Goal: Information Seeking & Learning: Check status

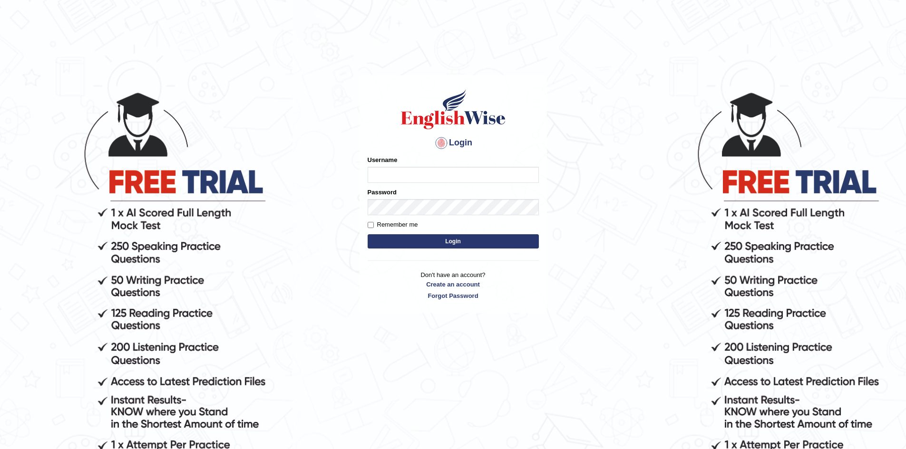
type input "nipenyogesh"
click at [367, 234] on button "Login" at bounding box center [452, 241] width 171 height 14
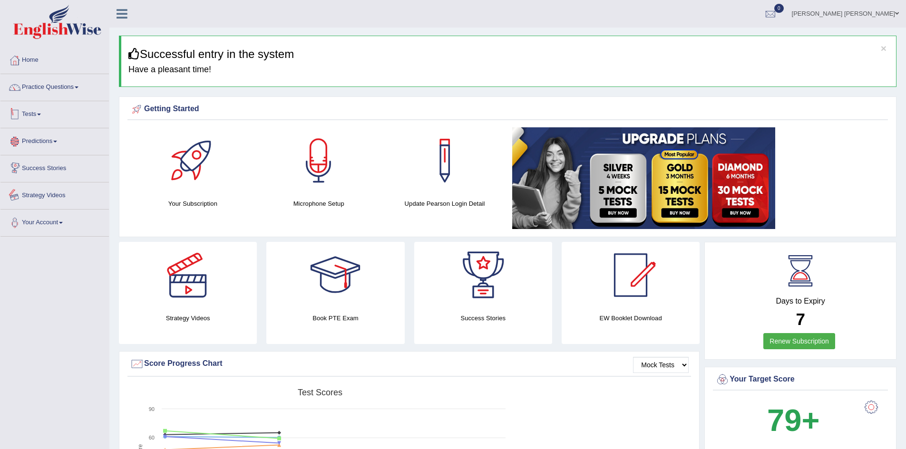
click at [41, 111] on link "Tests" at bounding box center [54, 113] width 108 height 24
click at [39, 151] on link "Take Mock Test" at bounding box center [62, 153] width 89 height 17
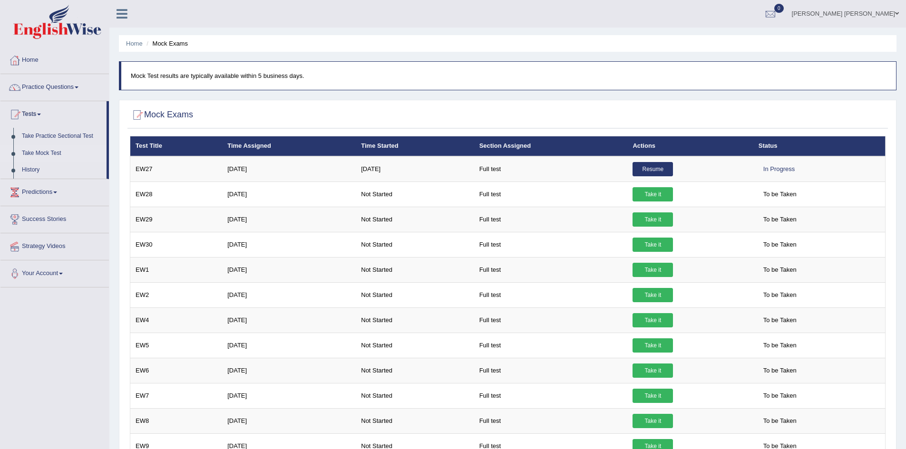
click at [63, 64] on link "Home" at bounding box center [54, 59] width 108 height 24
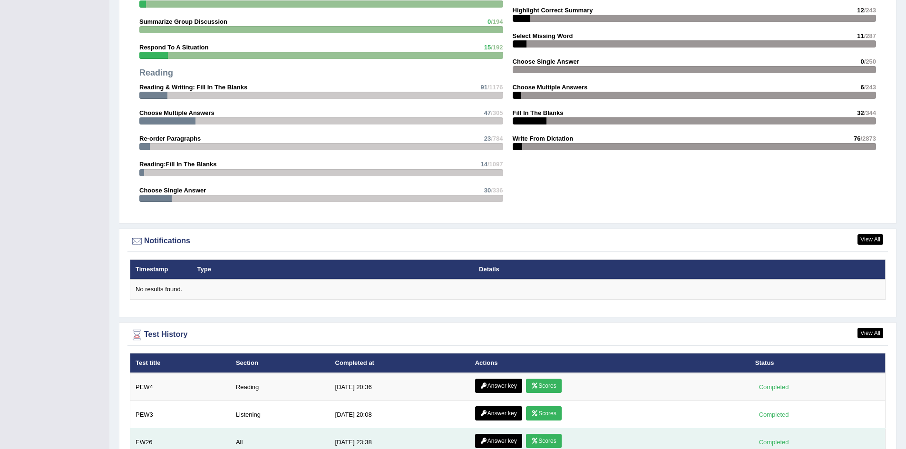
scroll to position [1044, 0]
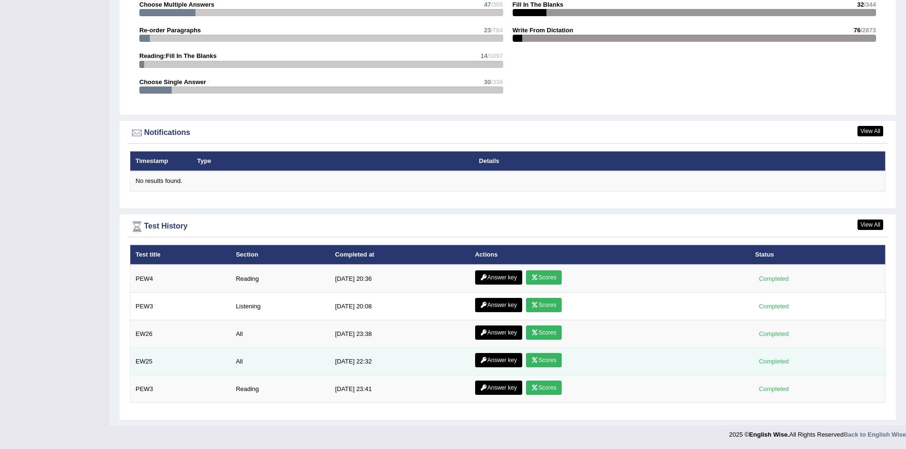
click at [503, 364] on link "Answer key" at bounding box center [498, 360] width 47 height 14
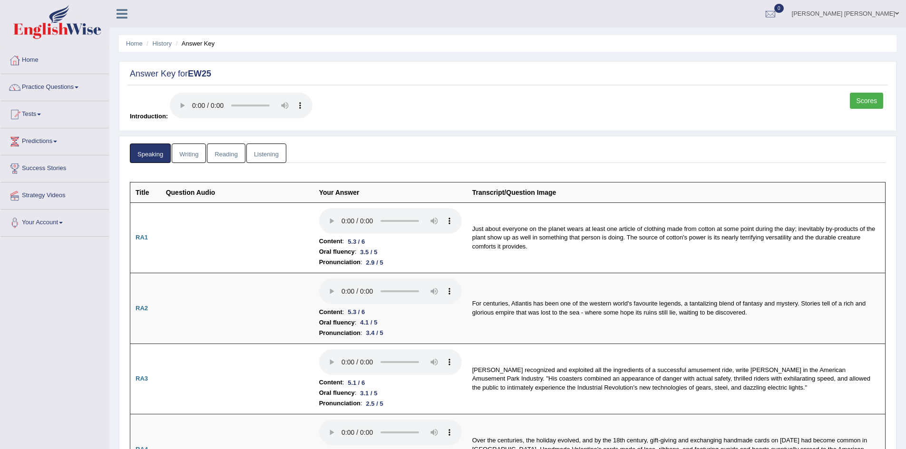
click at [879, 96] on link "Scores" at bounding box center [866, 101] width 33 height 16
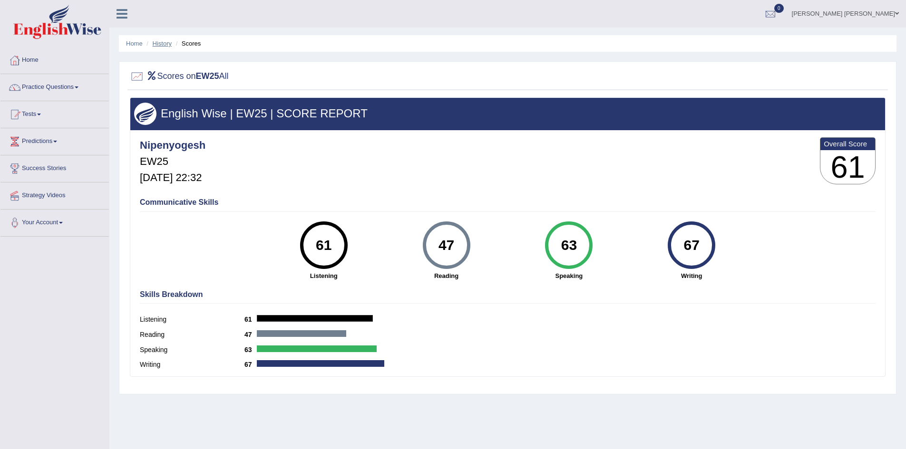
click at [158, 43] on link "History" at bounding box center [162, 43] width 19 height 7
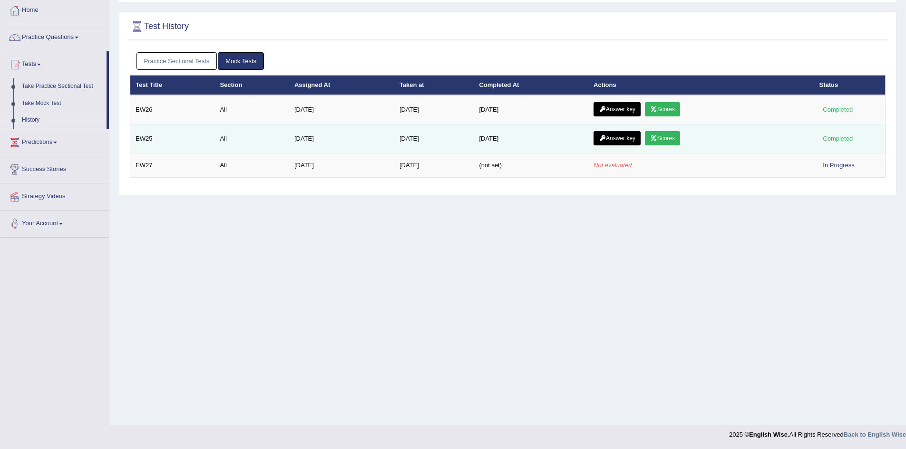
click at [606, 138] on icon at bounding box center [602, 138] width 7 height 6
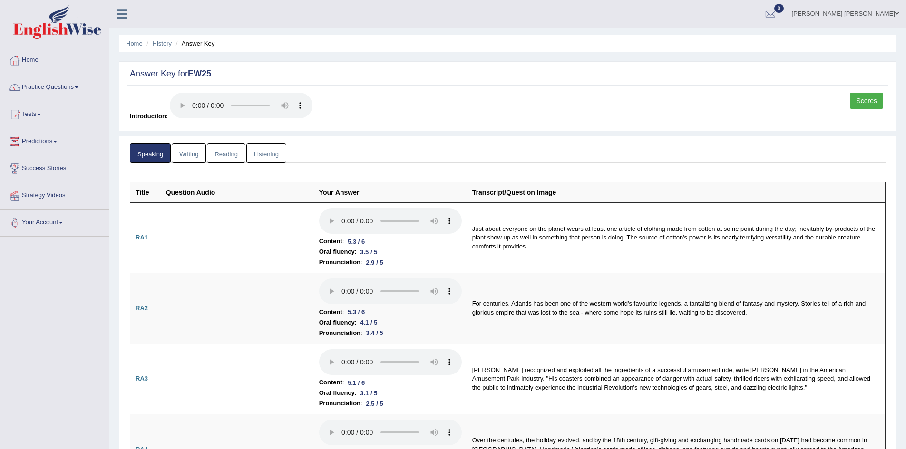
click at [188, 159] on link "Writing" at bounding box center [189, 153] width 34 height 19
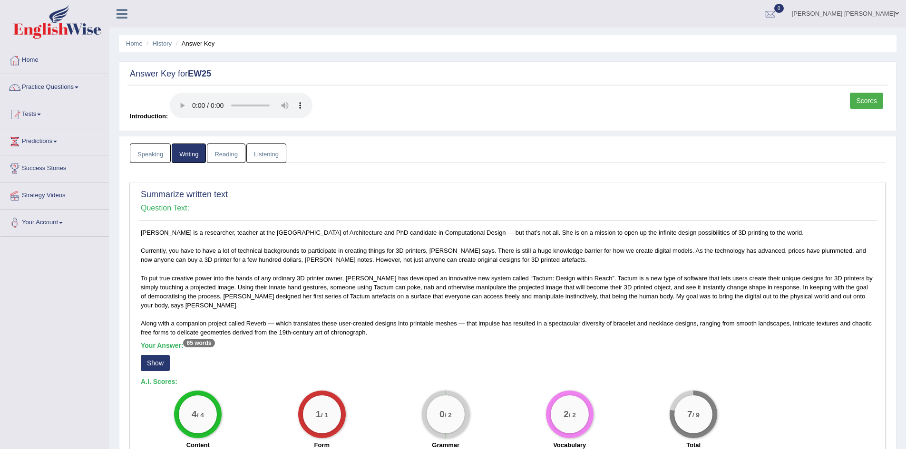
click at [135, 357] on div "Summarize written text Question Text: Madeline Gannon is a researcher, teacher …" at bounding box center [507, 321] width 755 height 278
click at [149, 357] on button "Show" at bounding box center [155, 363] width 29 height 16
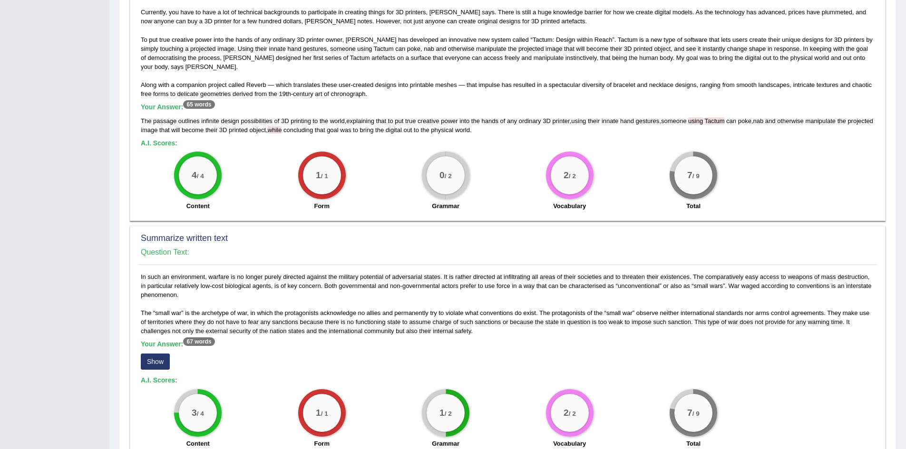
scroll to position [380, 0]
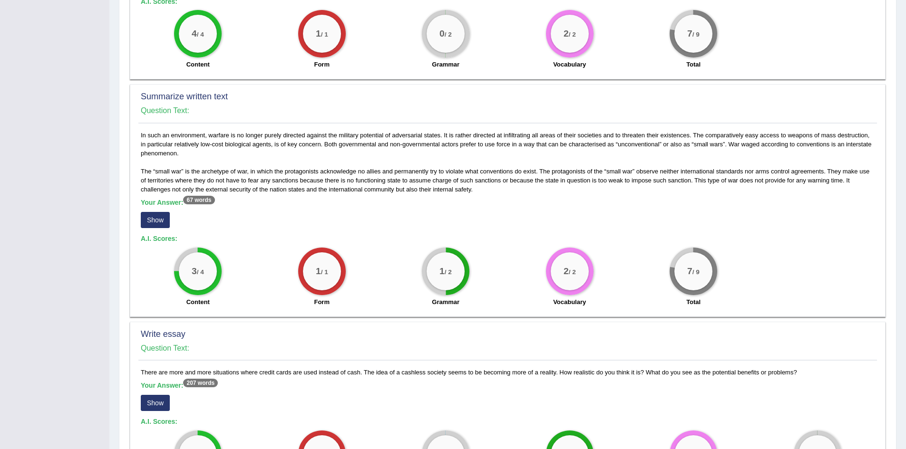
click at [146, 215] on button "Show" at bounding box center [155, 220] width 29 height 16
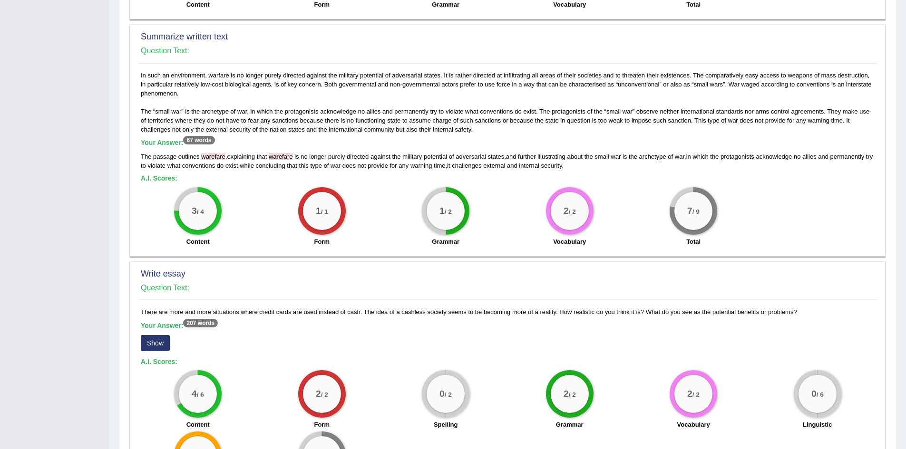
scroll to position [523, 0]
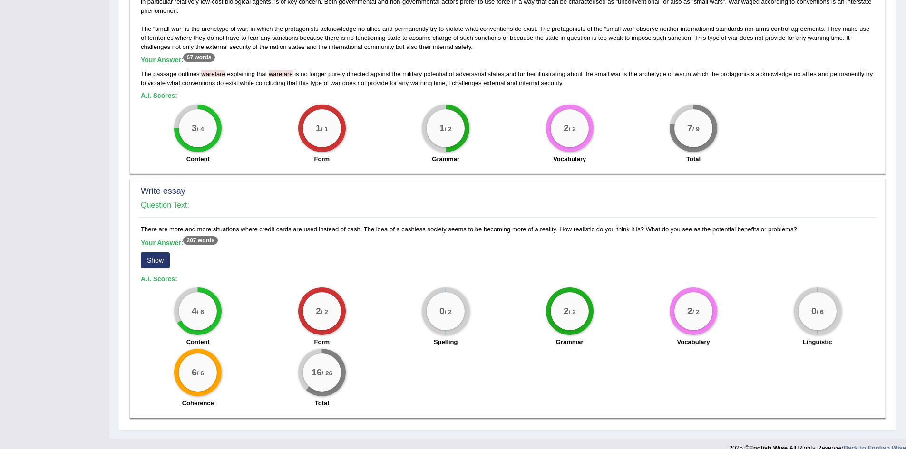
click at [156, 264] on button "Show" at bounding box center [155, 260] width 29 height 16
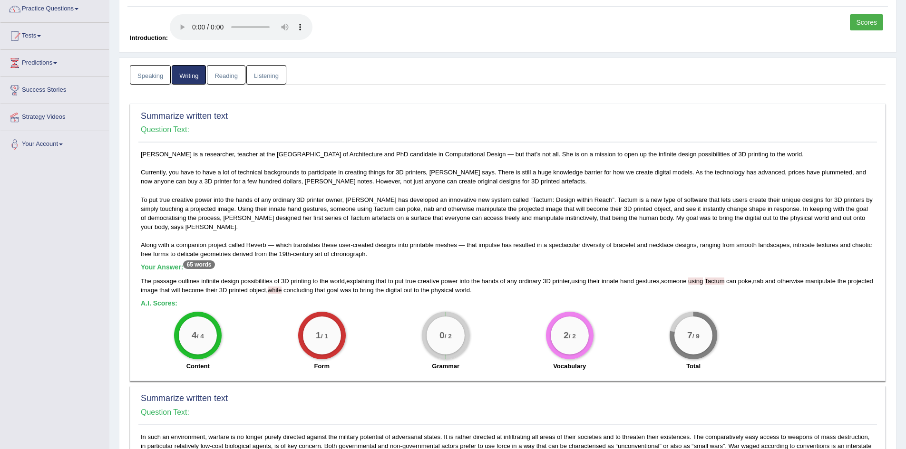
scroll to position [0, 0]
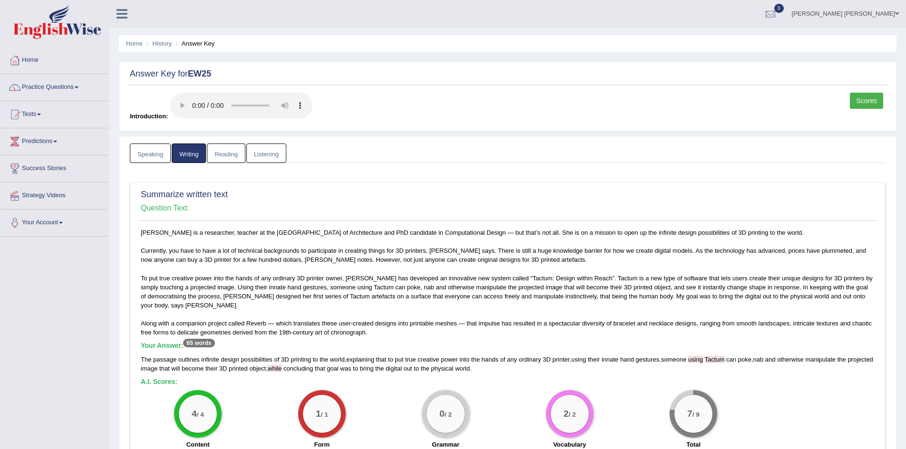
click at [228, 156] on link "Reading" at bounding box center [226, 153] width 38 height 19
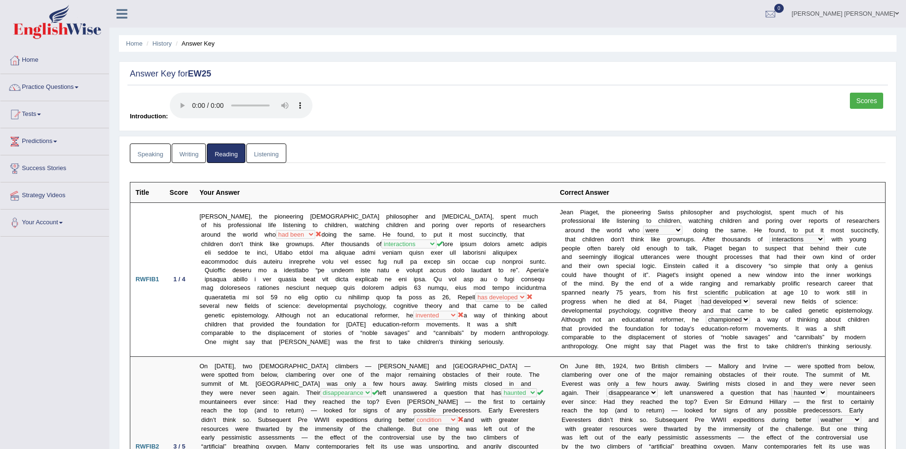
click at [276, 155] on link "Listening" at bounding box center [266, 153] width 40 height 19
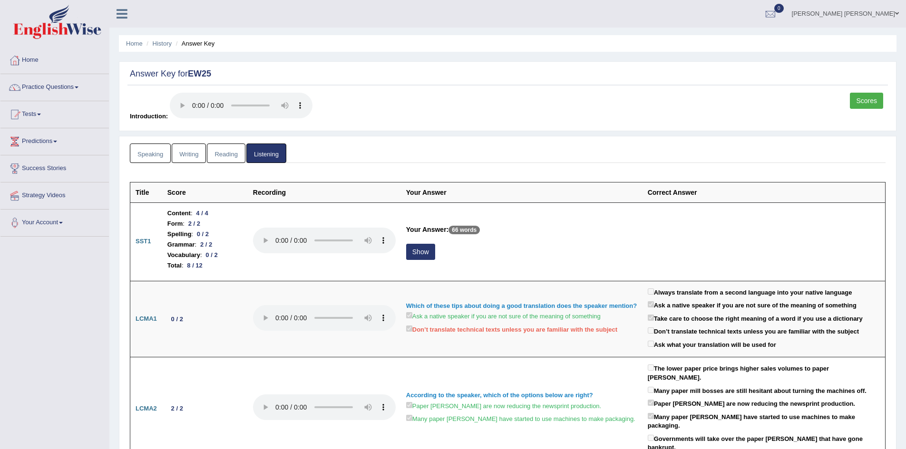
click at [853, 99] on link "Scores" at bounding box center [866, 101] width 33 height 16
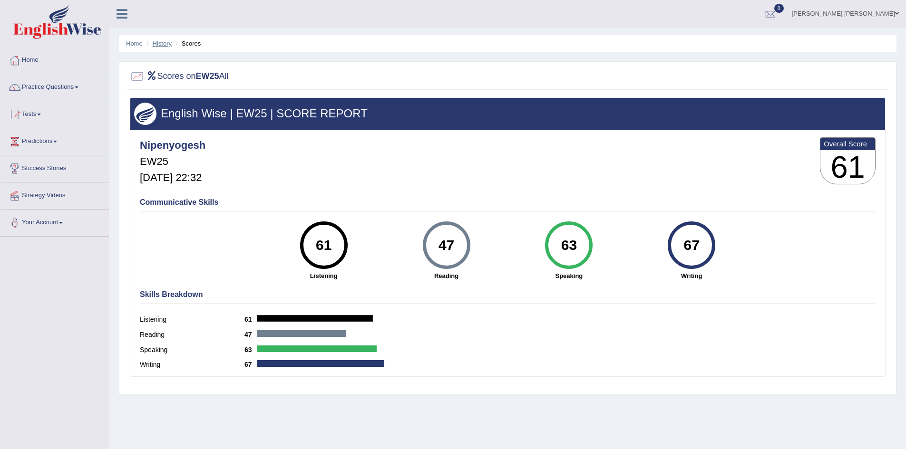
click at [165, 42] on link "History" at bounding box center [162, 43] width 19 height 7
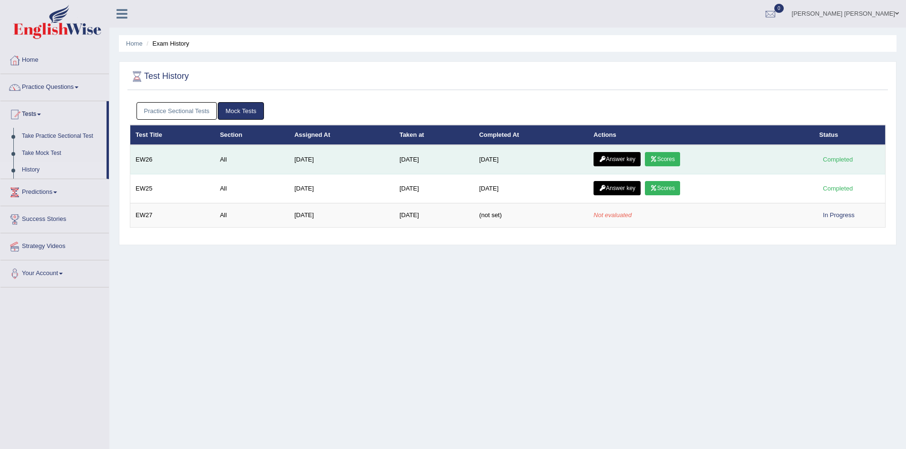
click at [635, 161] on link "Answer key" at bounding box center [616, 159] width 47 height 14
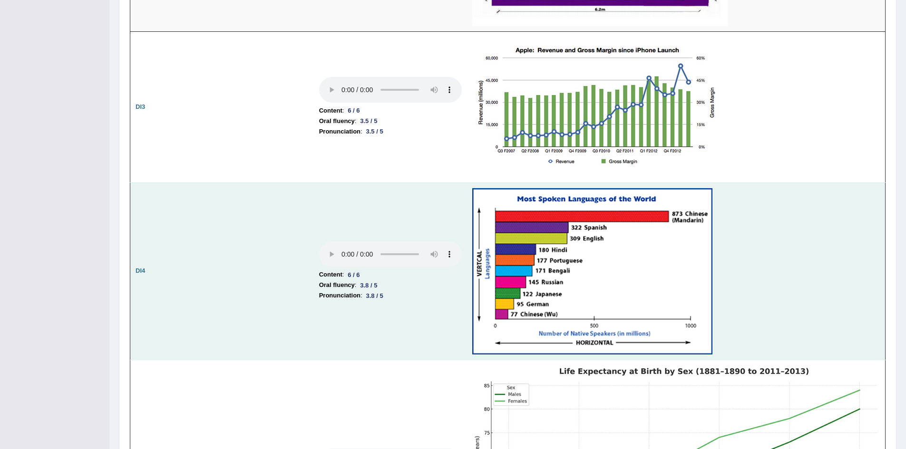
scroll to position [1616, 0]
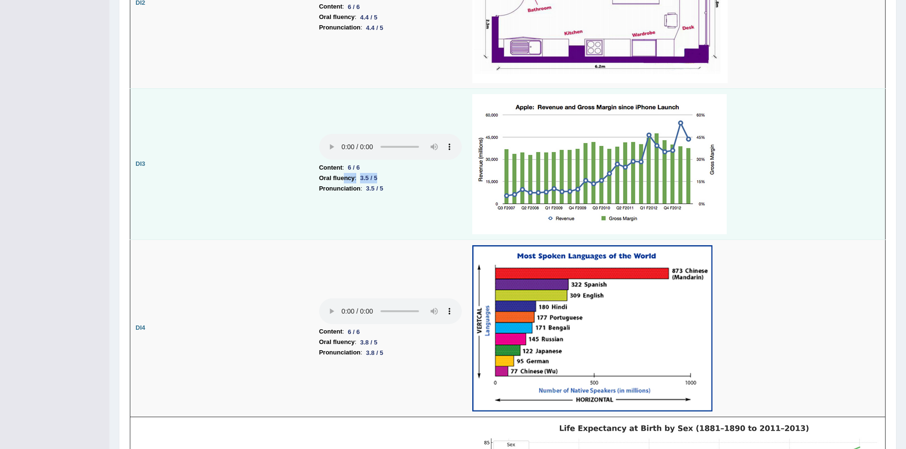
drag, startPoint x: 345, startPoint y: 179, endPoint x: 385, endPoint y: 179, distance: 39.5
click at [385, 179] on li "Oral fluency : 3.5 / 5" at bounding box center [390, 178] width 143 height 10
click at [368, 192] on div "3.5 / 5" at bounding box center [374, 189] width 25 height 10
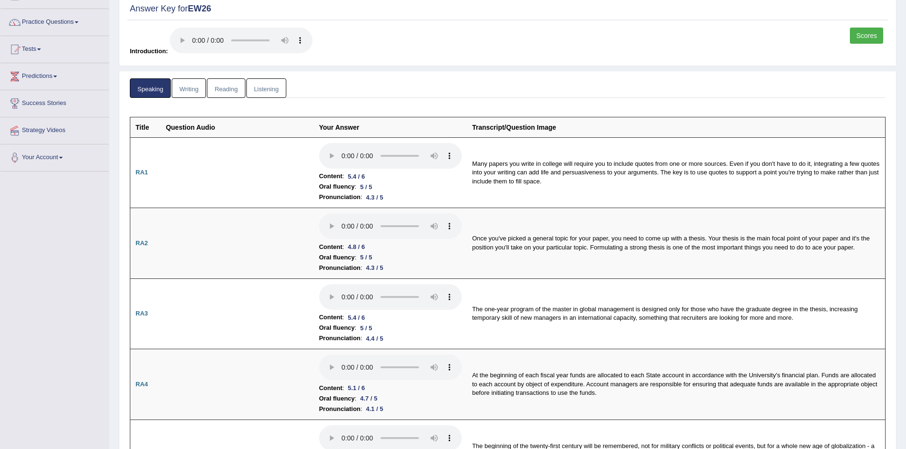
scroll to position [0, 0]
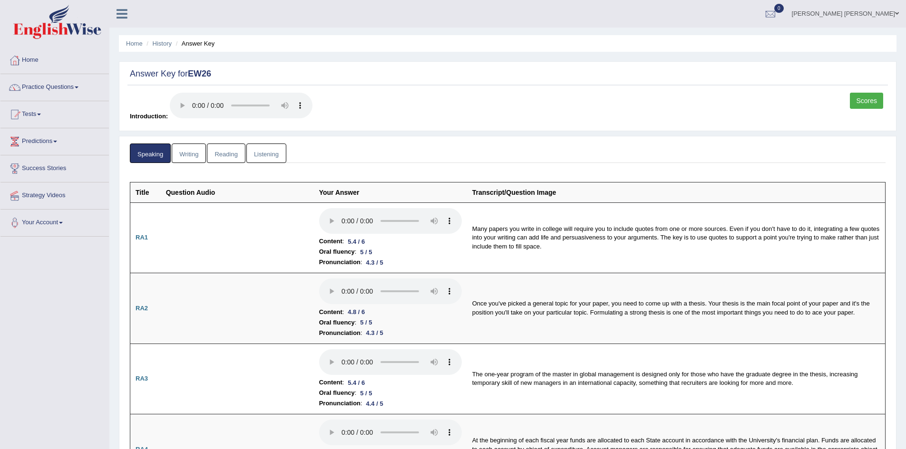
click at [187, 156] on link "Writing" at bounding box center [189, 153] width 34 height 19
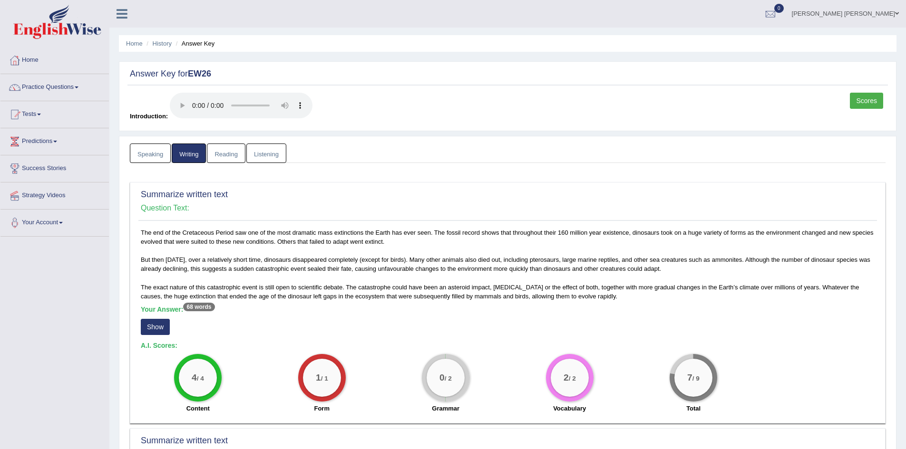
scroll to position [95, 0]
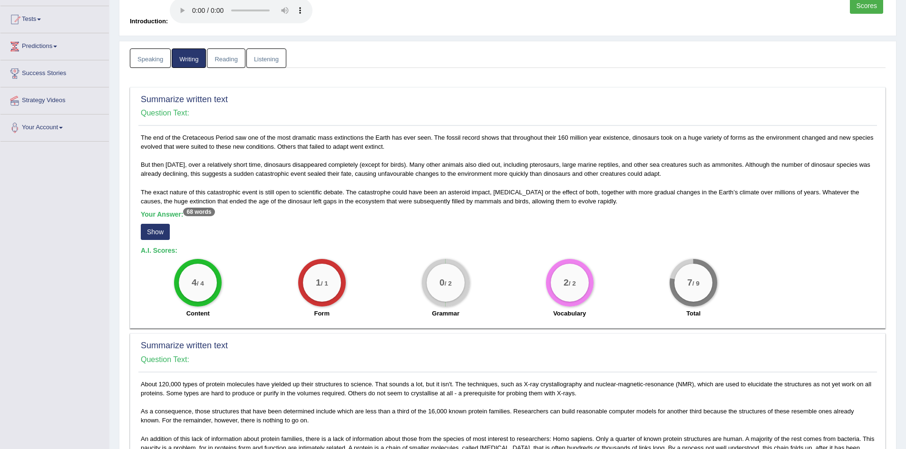
click at [225, 51] on link "Reading" at bounding box center [226, 57] width 38 height 19
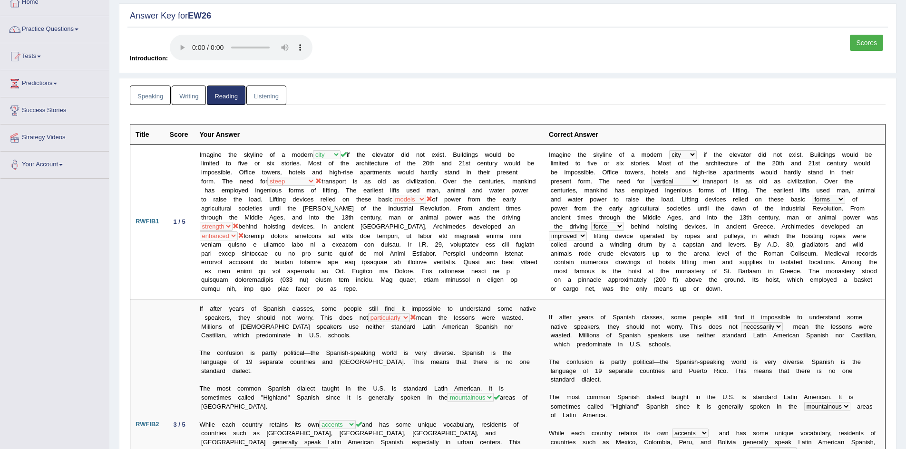
scroll to position [0, 0]
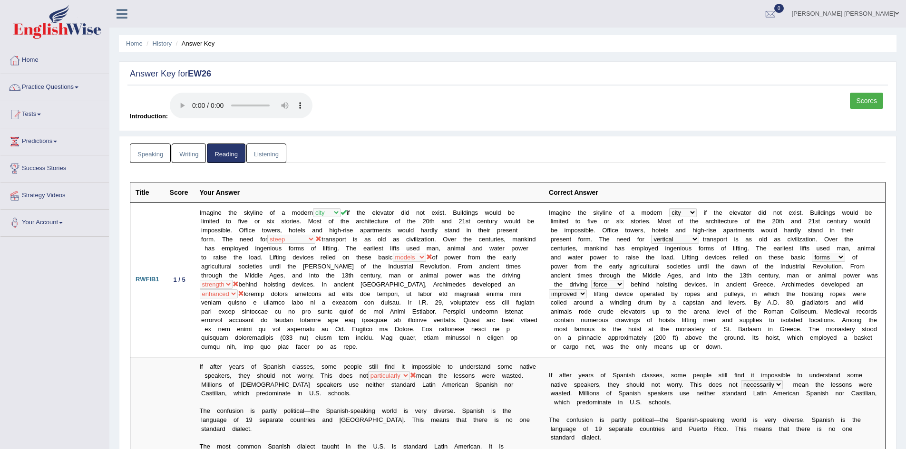
click at [260, 155] on link "Listening" at bounding box center [266, 153] width 40 height 19
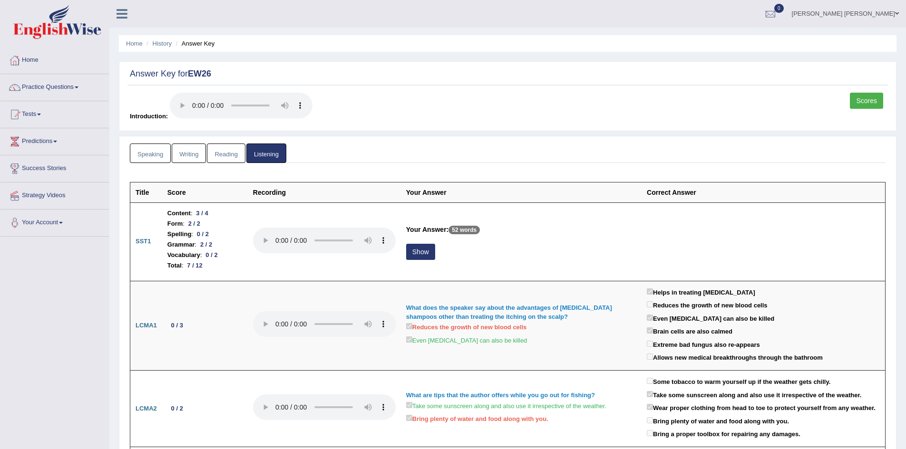
click at [870, 94] on link "Scores" at bounding box center [866, 101] width 33 height 16
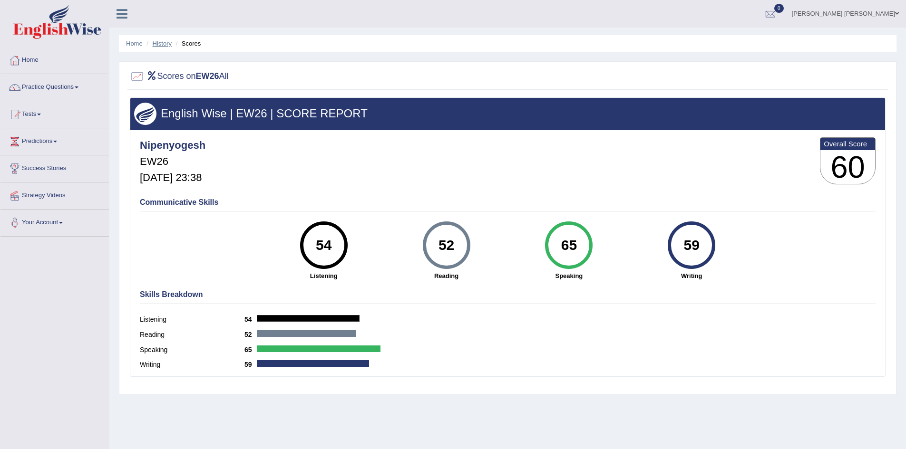
click at [162, 41] on link "History" at bounding box center [162, 43] width 19 height 7
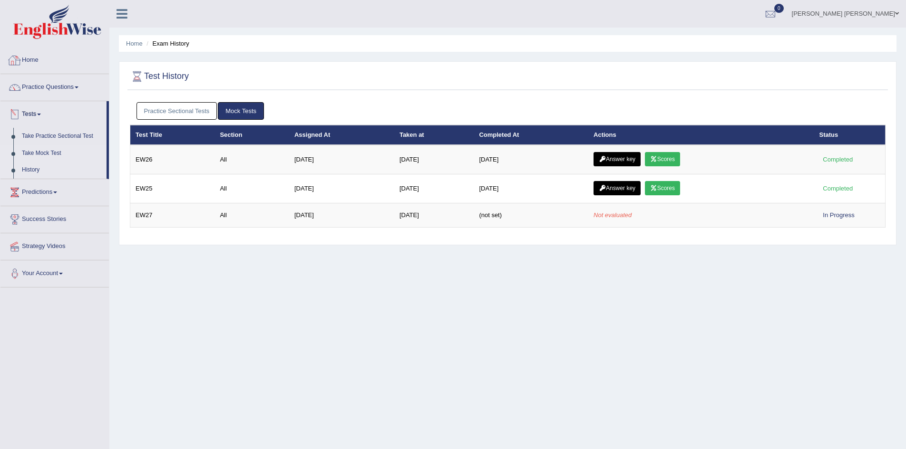
click at [43, 153] on link "Take Mock Test" at bounding box center [62, 153] width 89 height 17
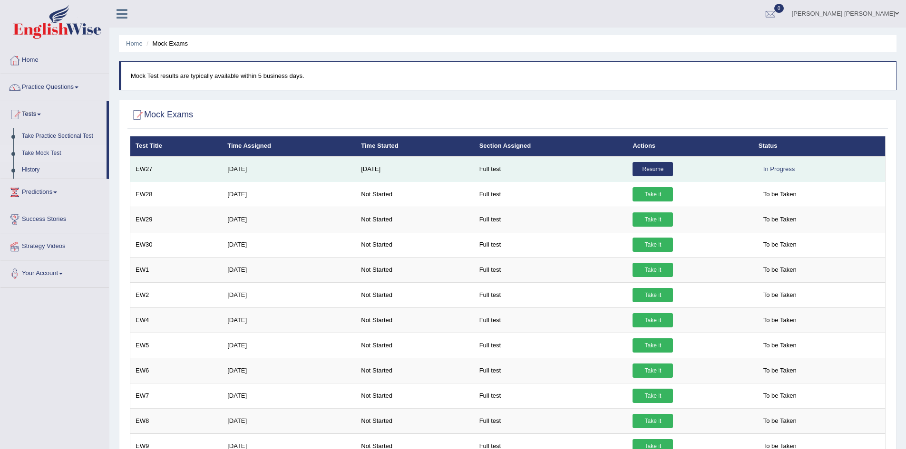
click at [656, 169] on link "Resume" at bounding box center [652, 169] width 40 height 14
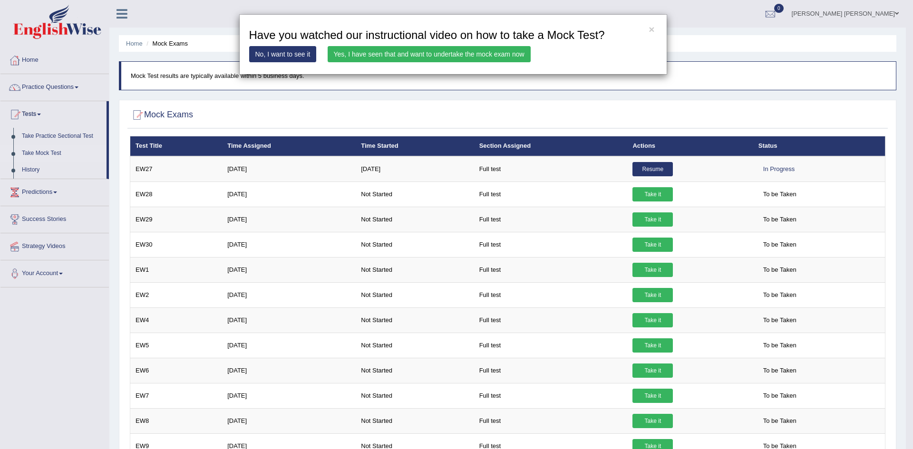
click at [478, 54] on link "Yes, I have seen that and want to undertake the mock exam now" at bounding box center [429, 54] width 203 height 16
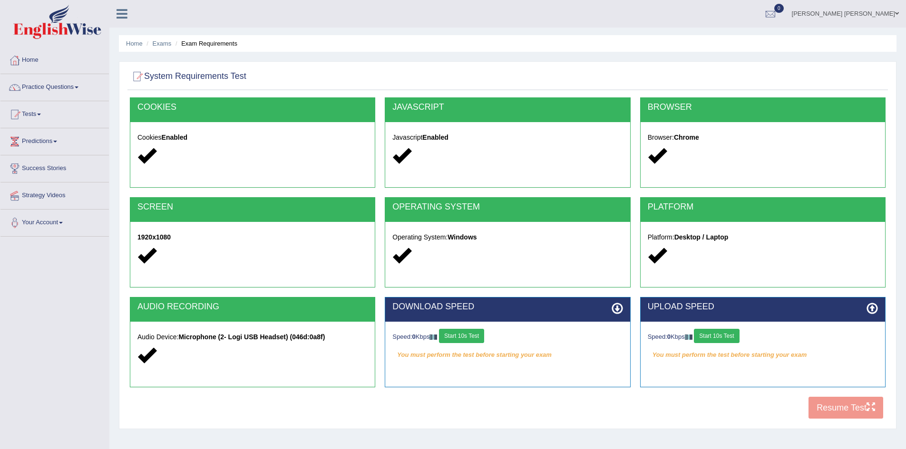
click at [464, 335] on button "Start 10s Test" at bounding box center [461, 336] width 45 height 14
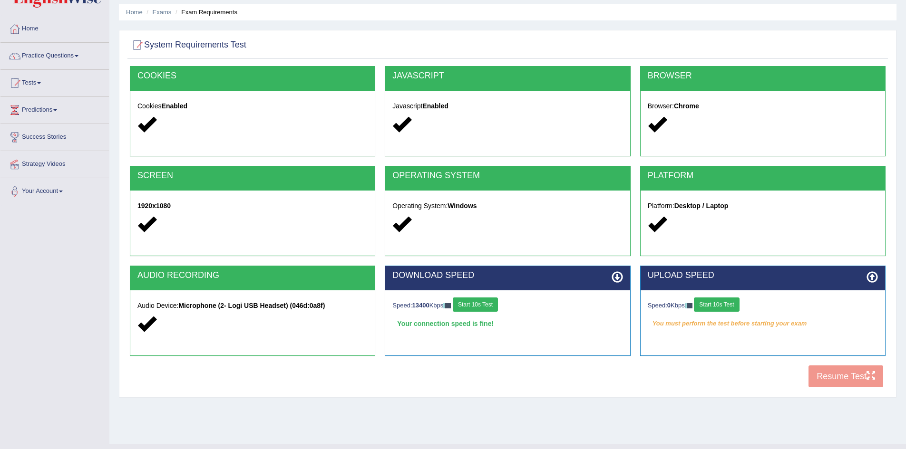
scroll to position [48, 0]
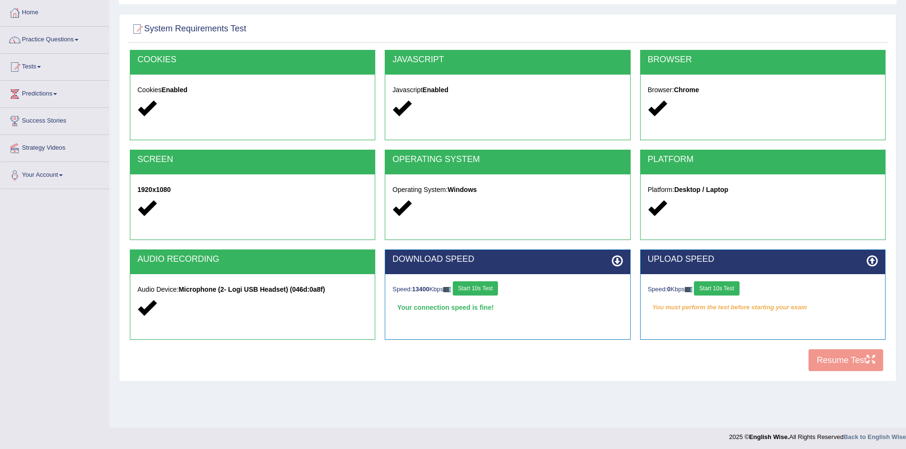
click at [716, 289] on button "Start 10s Test" at bounding box center [716, 288] width 45 height 14
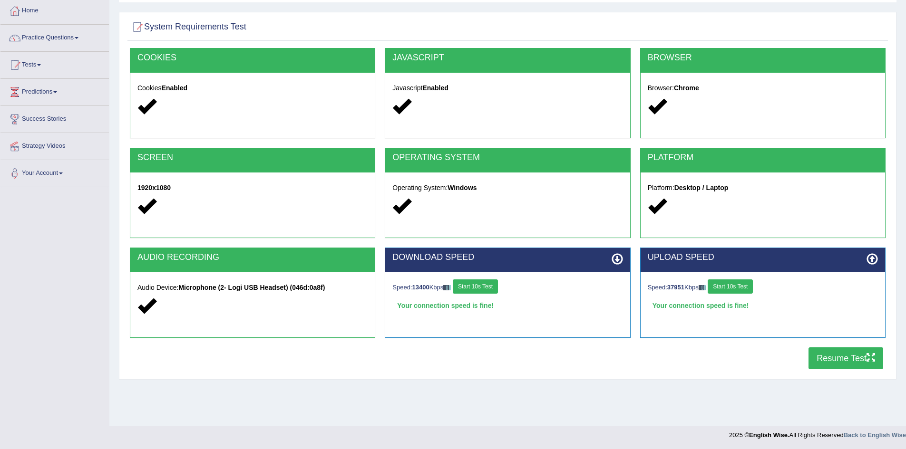
scroll to position [50, 0]
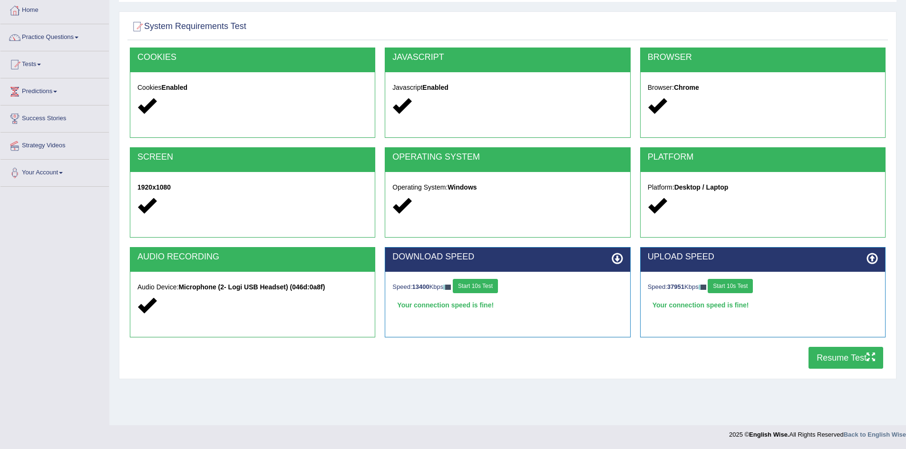
click at [847, 358] on button "Resume Test" at bounding box center [845, 358] width 75 height 22
